Goal: Task Accomplishment & Management: Manage account settings

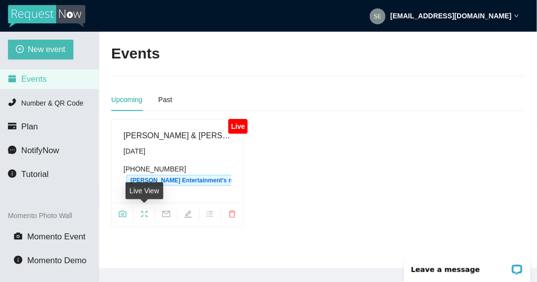
click at [145, 215] on icon "fullscreen" at bounding box center [144, 214] width 6 height 6
click at [120, 213] on icon "camera" at bounding box center [123, 214] width 8 height 8
click at [119, 213] on icon "camera" at bounding box center [122, 214] width 7 height 6
click at [146, 212] on icon "fullscreen" at bounding box center [144, 214] width 8 height 8
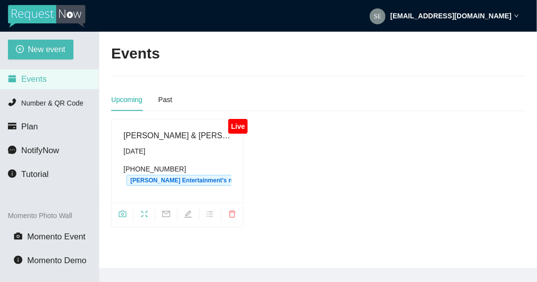
click at [144, 210] on icon "fullscreen" at bounding box center [144, 214] width 8 height 8
